Goal: Find specific page/section: Find specific page/section

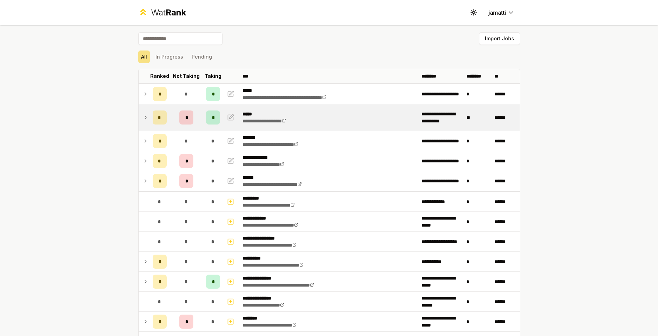
click at [143, 117] on icon at bounding box center [146, 117] width 6 height 8
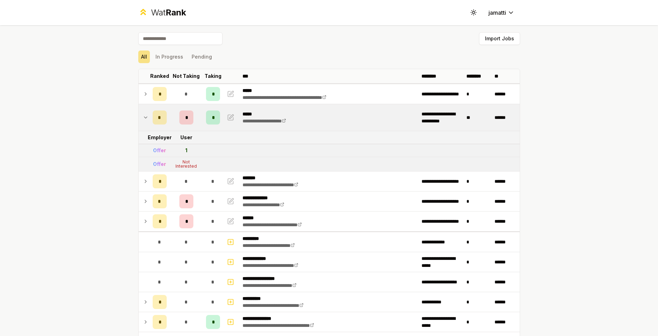
click at [143, 117] on icon at bounding box center [146, 117] width 6 height 8
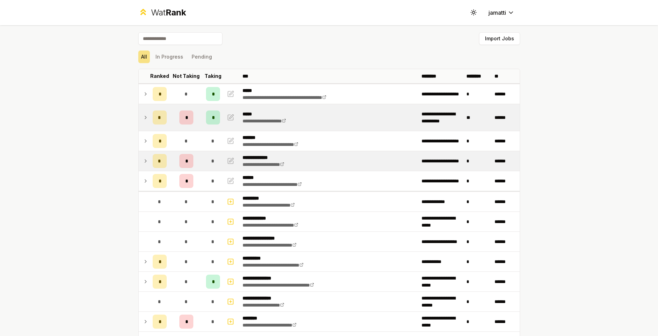
click at [144, 161] on icon at bounding box center [146, 161] width 6 height 8
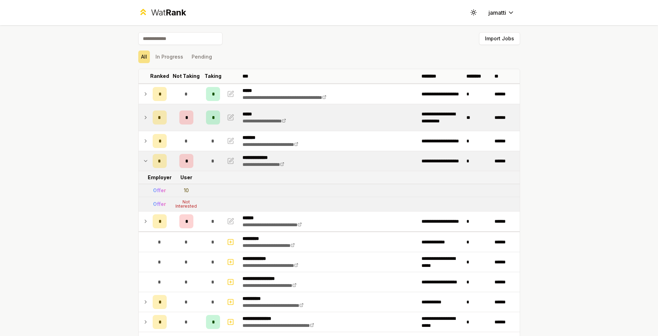
click at [144, 161] on icon at bounding box center [146, 161] width 6 height 8
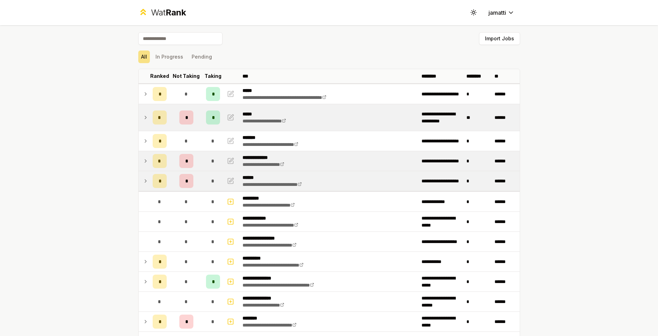
click at [143, 179] on icon at bounding box center [146, 181] width 6 height 8
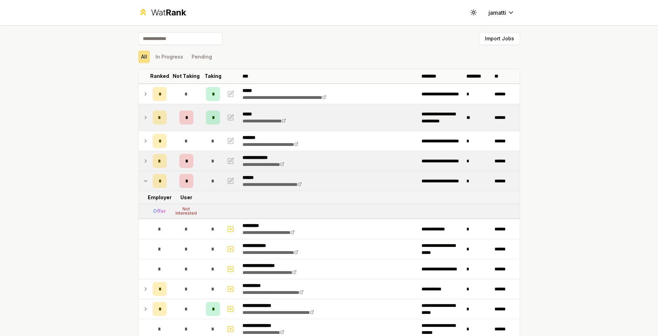
click at [143, 179] on icon at bounding box center [146, 181] width 6 height 8
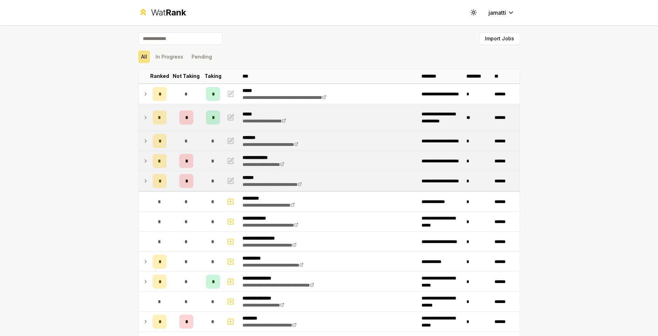
click at [143, 141] on icon at bounding box center [146, 141] width 6 height 8
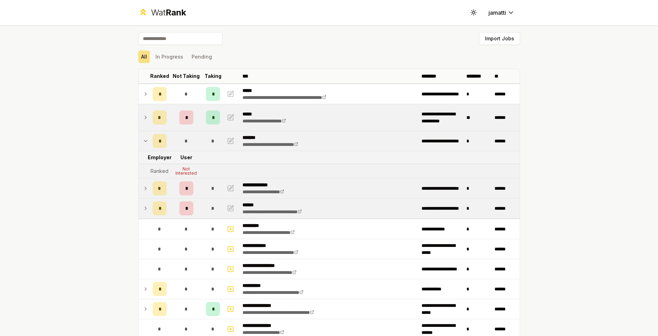
click at [143, 141] on icon at bounding box center [146, 141] width 6 height 8
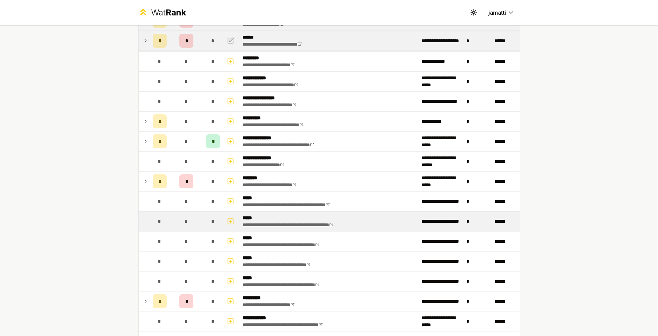
scroll to position [211, 0]
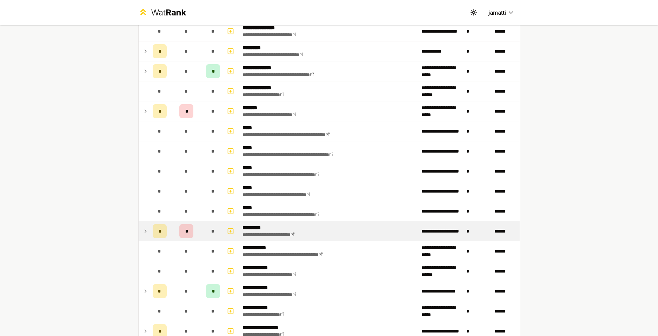
click at [143, 232] on icon at bounding box center [146, 231] width 6 height 8
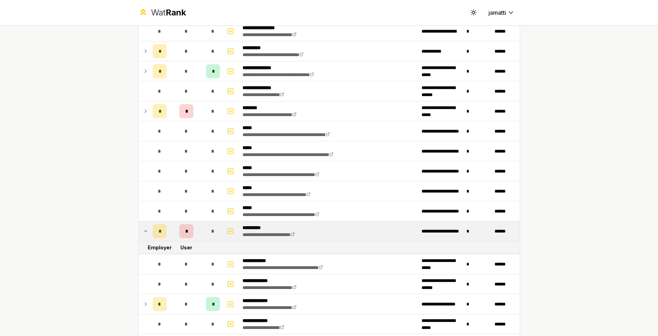
click at [143, 232] on icon at bounding box center [146, 231] width 6 height 8
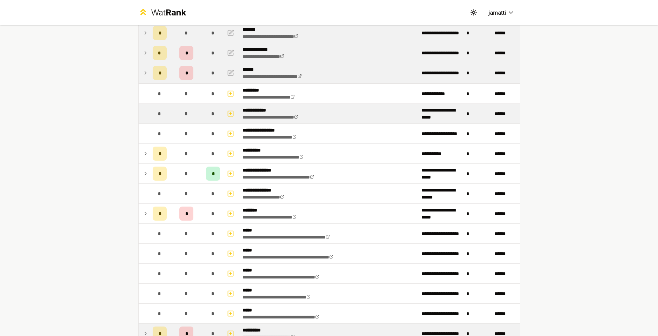
scroll to position [0, 0]
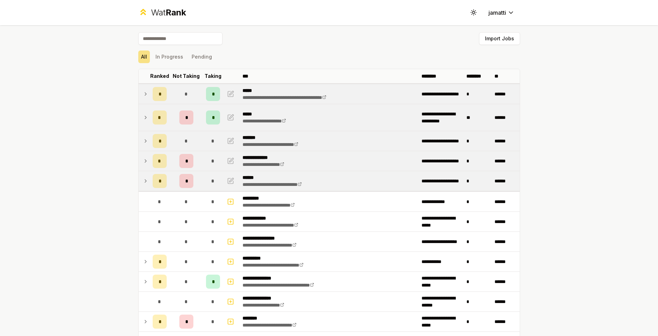
click at [145, 92] on icon at bounding box center [146, 94] width 6 height 8
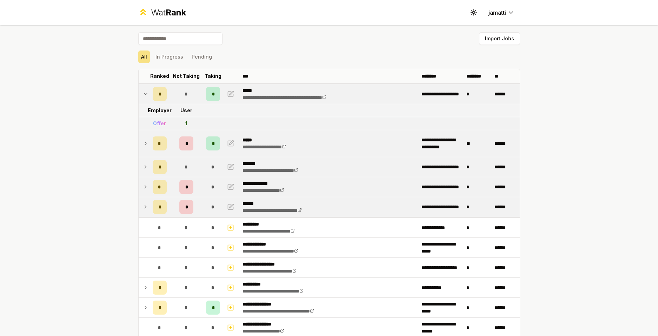
click at [144, 93] on icon at bounding box center [145, 93] width 3 height 1
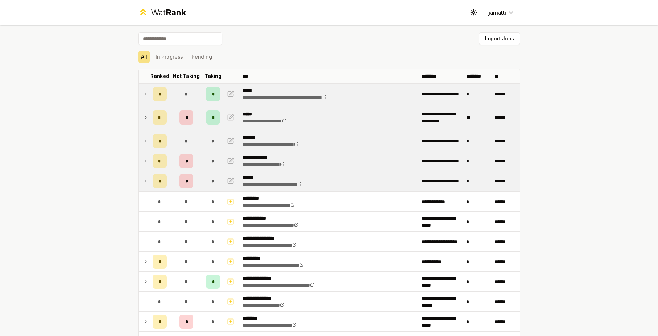
click at [143, 160] on icon at bounding box center [146, 161] width 6 height 8
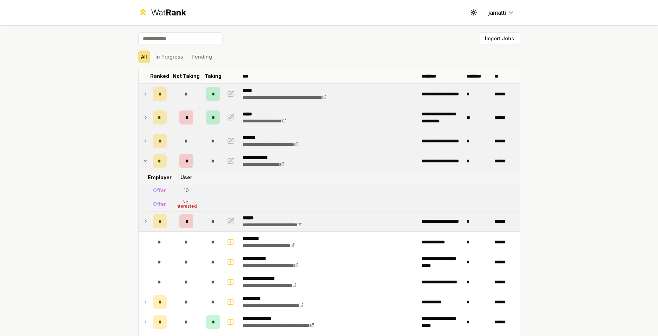
click at [143, 160] on icon at bounding box center [146, 161] width 6 height 8
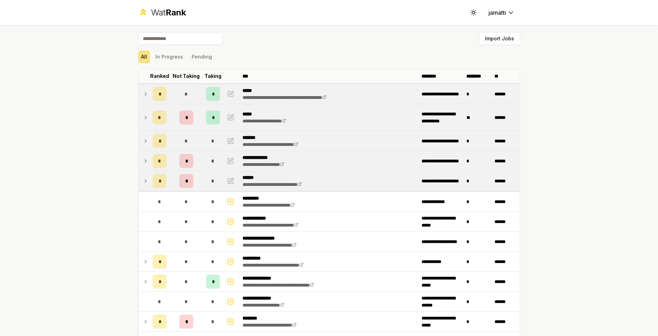
click at [144, 115] on icon at bounding box center [146, 117] width 6 height 8
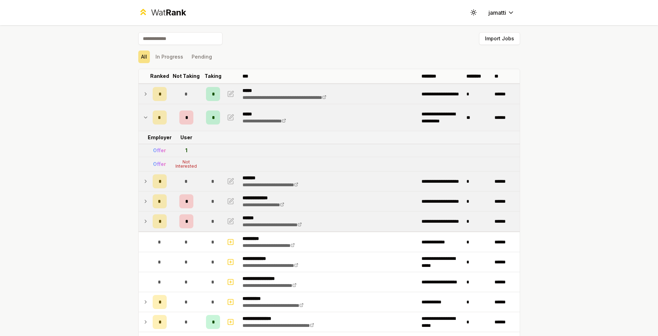
click at [143, 116] on icon at bounding box center [146, 117] width 6 height 8
